Goal: Navigation & Orientation: Find specific page/section

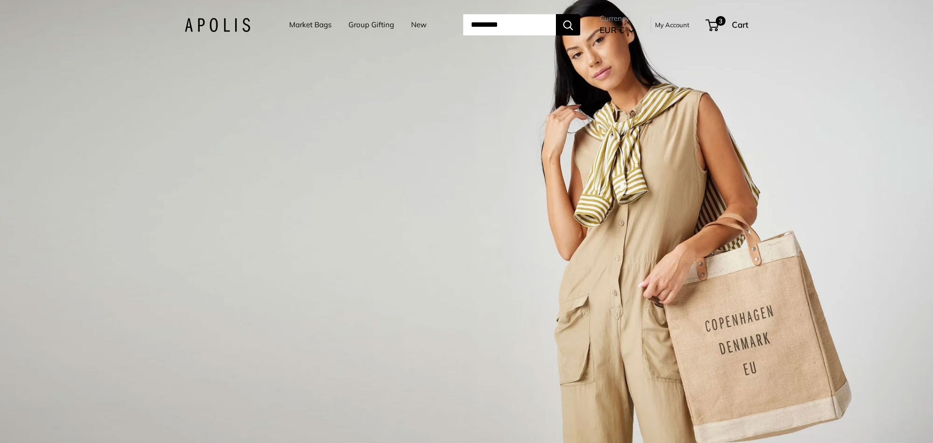
click at [203, 28] on img at bounding box center [218, 25] width 66 height 14
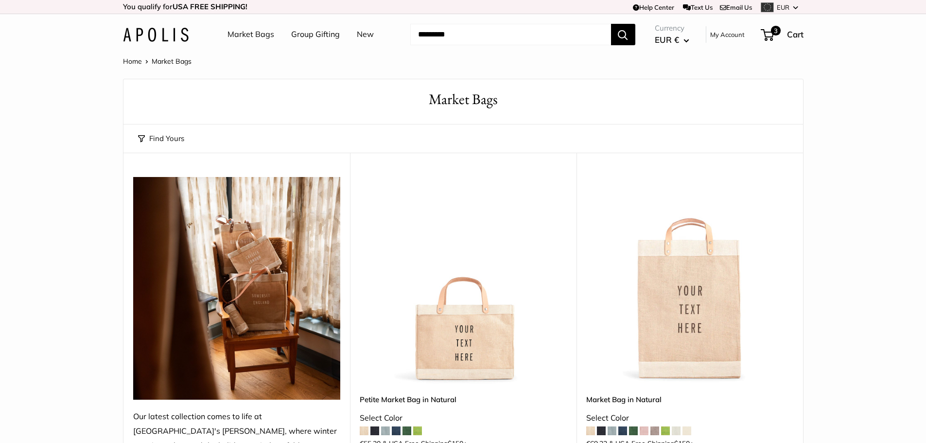
click at [165, 34] on img at bounding box center [156, 35] width 66 height 14
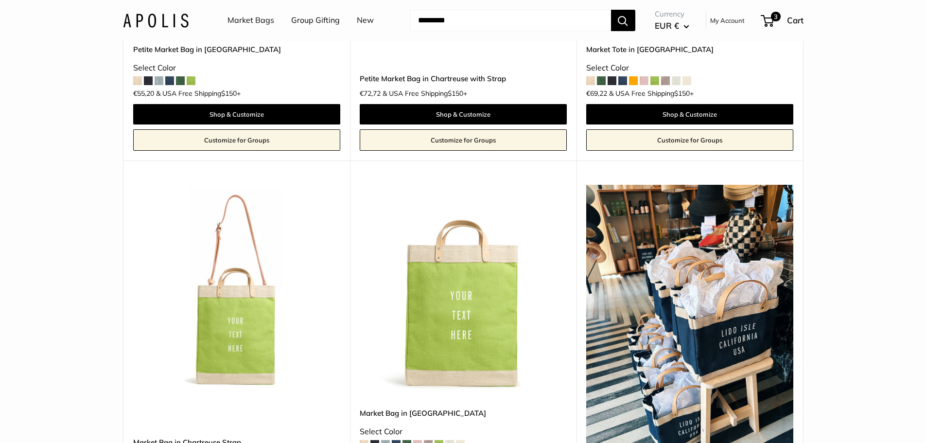
scroll to position [3304, 0]
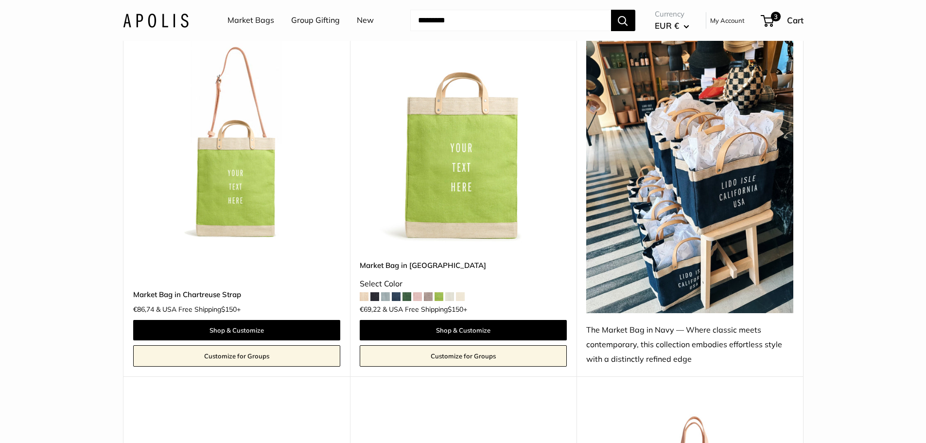
click at [244, 20] on link "Market Bags" at bounding box center [250, 20] width 47 height 15
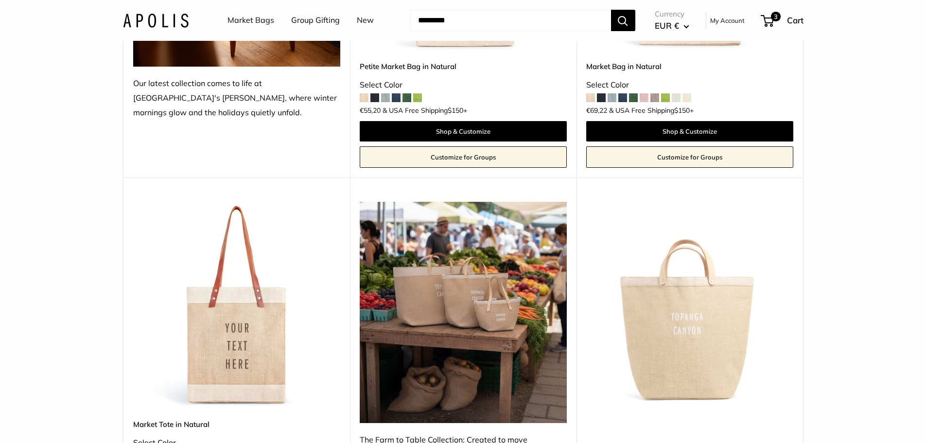
scroll to position [243, 0]
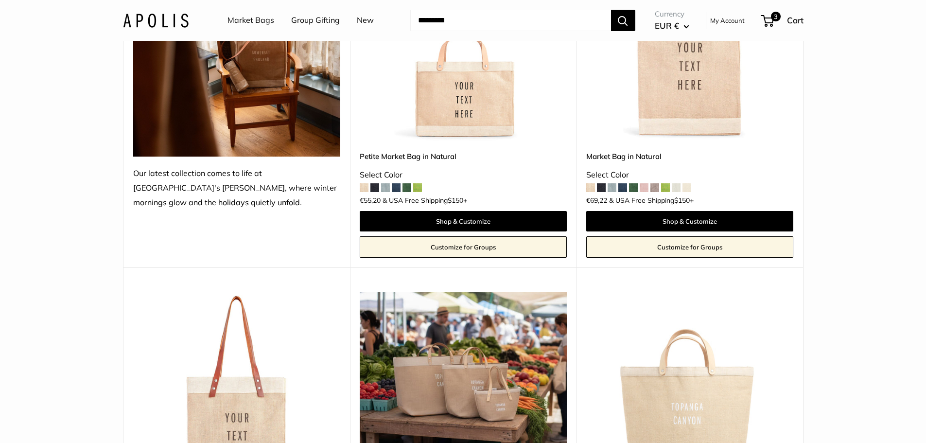
click at [0, 0] on img at bounding box center [0, 0] width 0 height 0
